Goal: Transaction & Acquisition: Download file/media

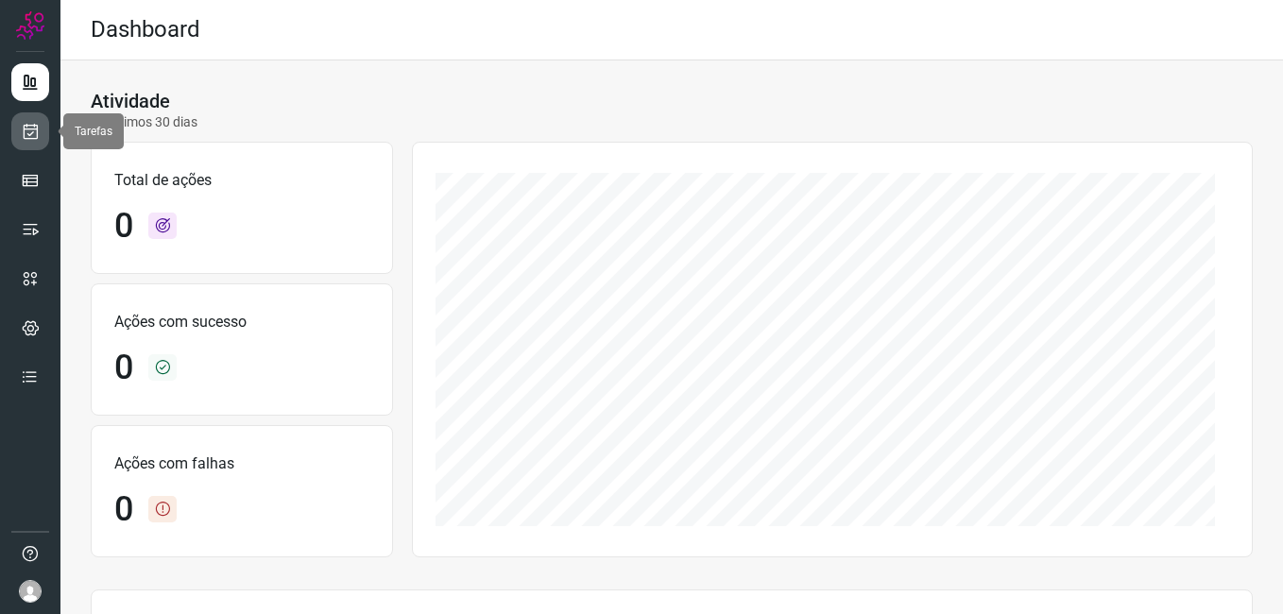
click at [33, 133] on icon at bounding box center [31, 131] width 20 height 19
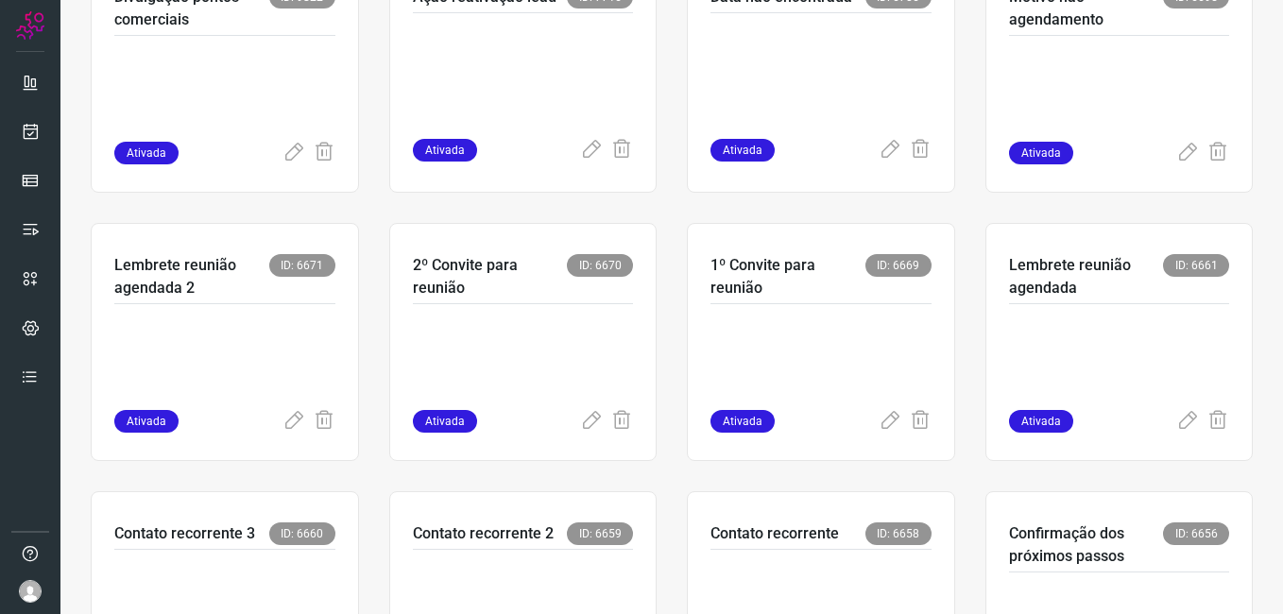
scroll to position [567, 0]
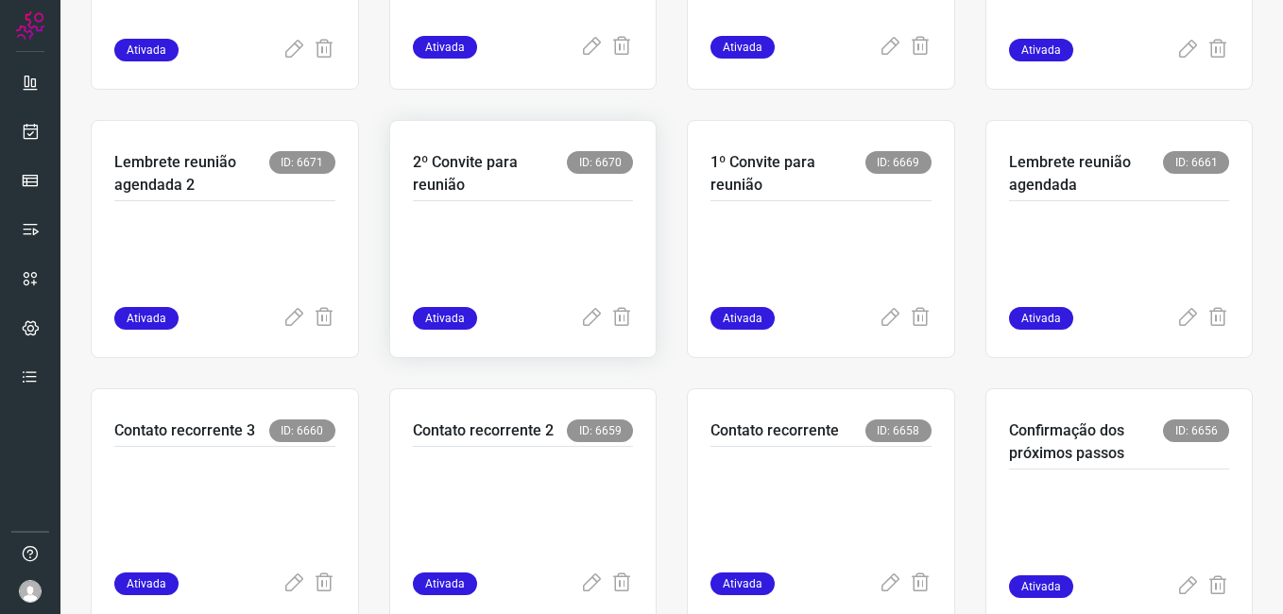
click at [485, 238] on p at bounding box center [523, 260] width 221 height 94
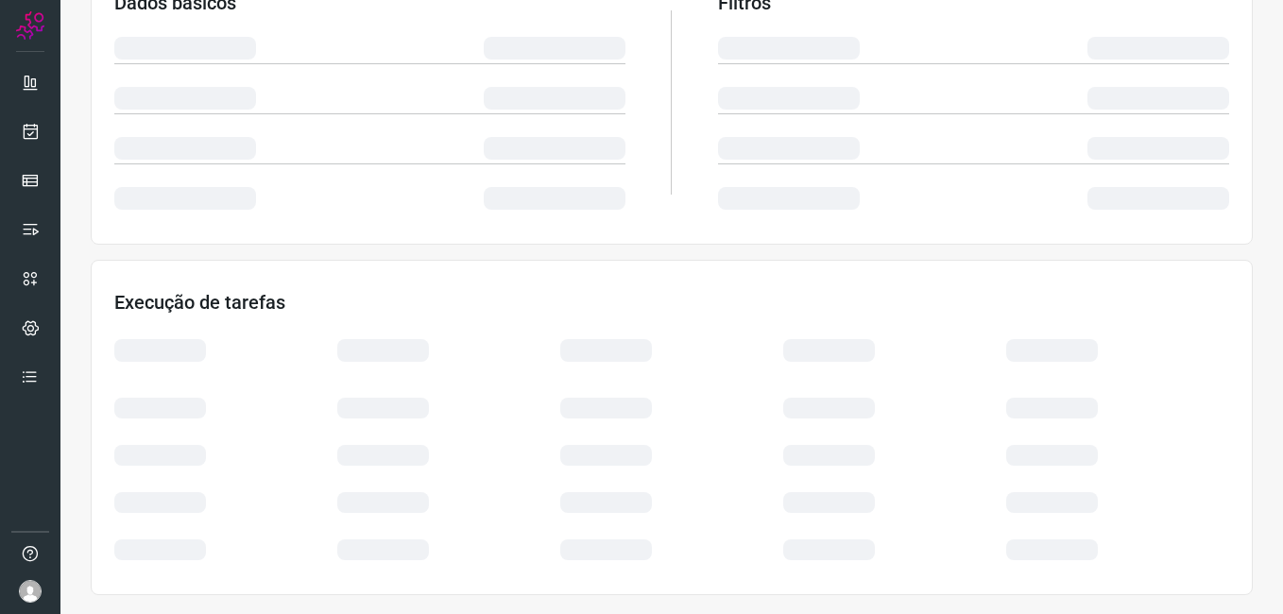
scroll to position [362, 0]
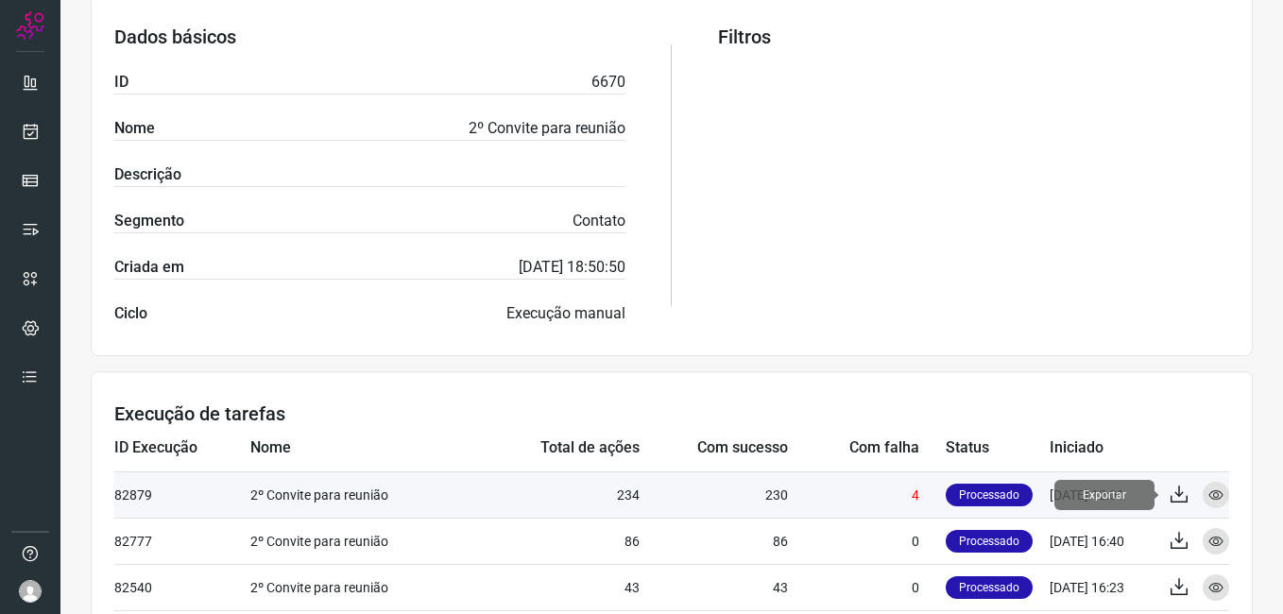
click at [1167, 500] on icon at bounding box center [1178, 495] width 23 height 23
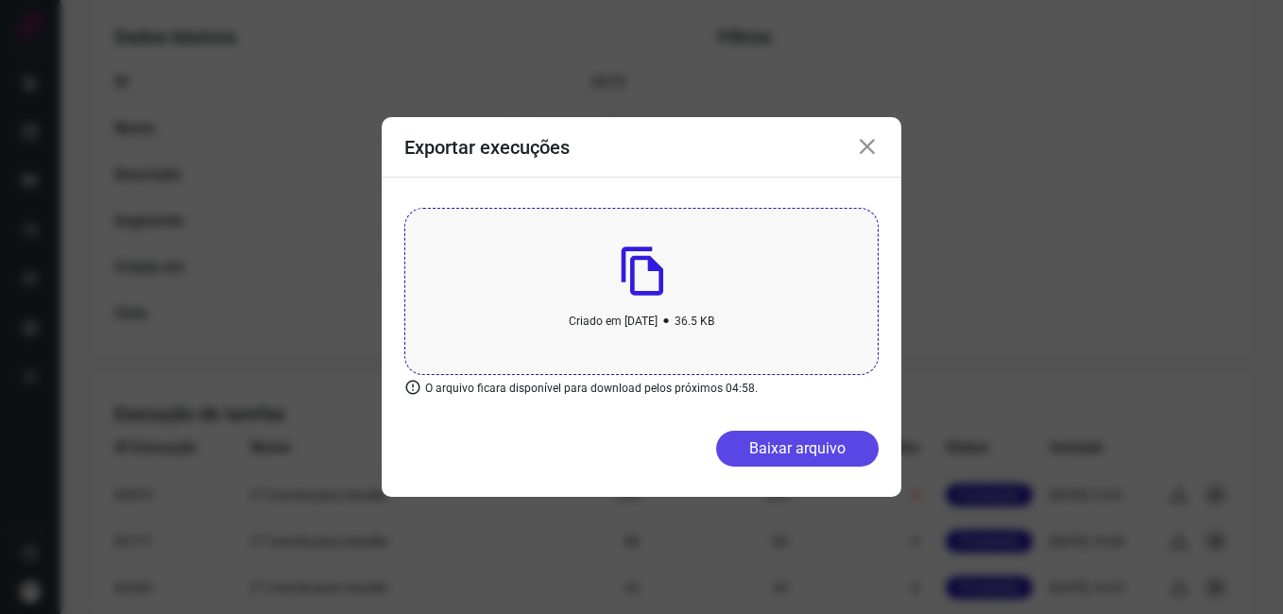
click at [775, 433] on button "Baixar arquivo" at bounding box center [797, 449] width 162 height 36
